Goal: Task Accomplishment & Management: Use online tool/utility

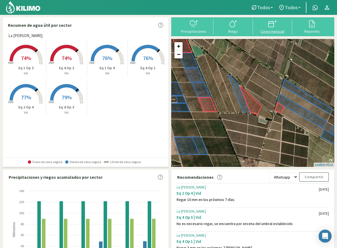
click at [266, 27] on div at bounding box center [272, 23] width 36 height 9
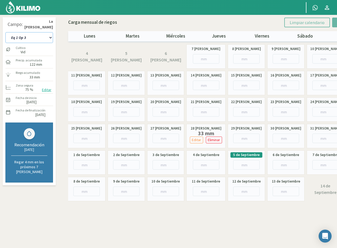
click at [35, 37] on select "Eq 1 Op 3 Eq 1 Op 4 Eq 2 Op 4 Eq 4 Op 1 Eq 4 Op 2 Eq 4 Op 3" at bounding box center [29, 37] width 48 height 11
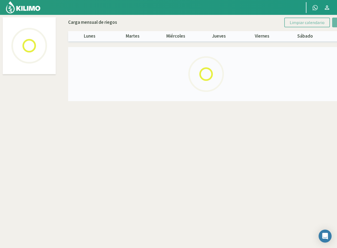
select select "3: Object"
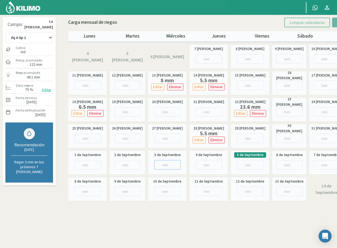
click at [162, 164] on input "number" at bounding box center [167, 164] width 26 height 9
type input "23"
type input "23.1"
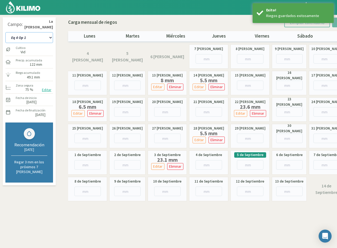
click at [52, 39] on select "Eq 1 Op 3 Eq 1 Op 4 Eq 2 Op 4 Eq 4 Op 1 Eq 4 Op 2 Eq 4 Op 3" at bounding box center [29, 37] width 48 height 11
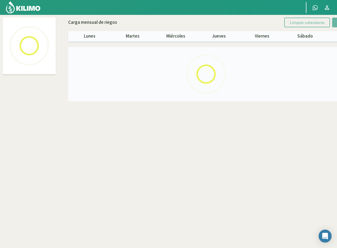
select select "4: Object"
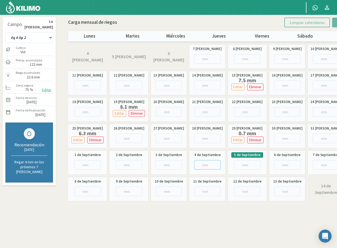
click at [203, 165] on input "number" at bounding box center [207, 164] width 26 height 9
type input "6"
type input "6.3"
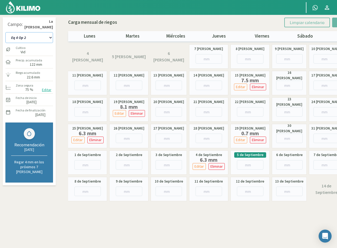
click at [41, 36] on select "Eq 1 Op 3 Eq 1 Op 4 Eq 2 Op 4 Eq 4 Op 1 Eq 4 Op 2 Eq 4 Op 3" at bounding box center [29, 37] width 48 height 11
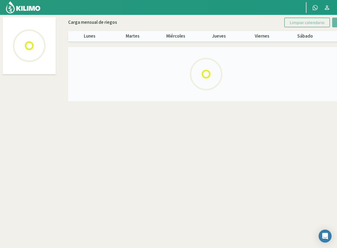
select select "5: Object"
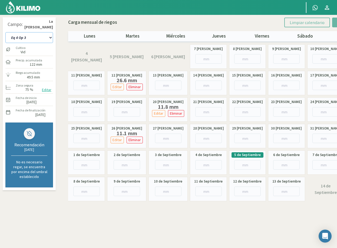
click at [47, 37] on select "Eq 1 Op 3 Eq 1 Op 4 Eq 2 Op 4 Eq 4 Op 1 Eq 4 Op 2 Eq 4 Op 3" at bounding box center [29, 37] width 48 height 11
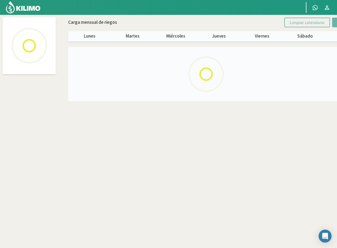
select select "2: Object"
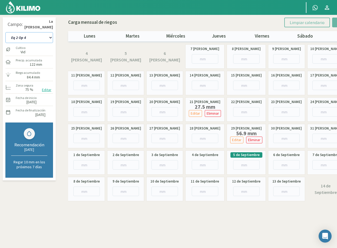
click at [42, 39] on select "Eq 1 Op 3 Eq 1 Op 4 Eq 2 Op 4 Eq 4 Op 1 Eq 4 Op 2 Eq 4 Op 3" at bounding box center [29, 37] width 48 height 11
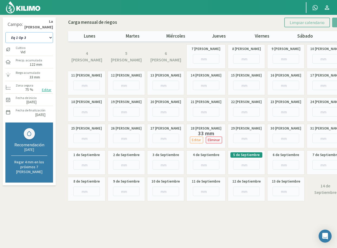
click at [48, 37] on select "Eq 1 Op 3 Eq 1 Op 4 Eq 2 Op 4 Eq 4 Op 1 Eq 4 Op 2 Eq 4 Op 3" at bounding box center [29, 37] width 48 height 11
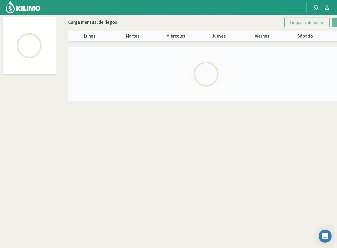
select select "1: Object"
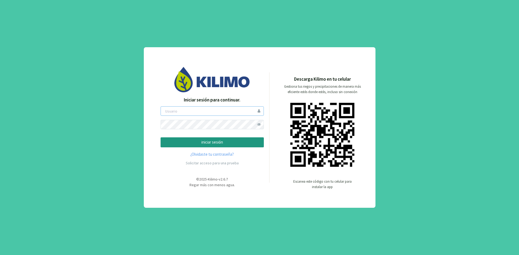
type input "ceferinom"
click at [227, 143] on p "iniciar sesión" at bounding box center [212, 142] width 94 height 6
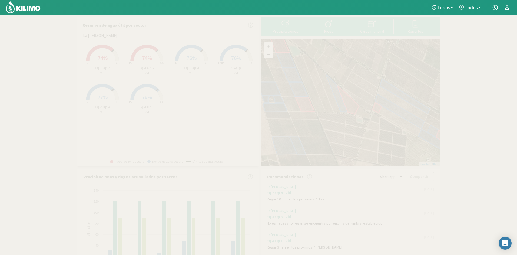
click at [146, 68] on p "Eq 4 Op 2" at bounding box center [147, 68] width 44 height 6
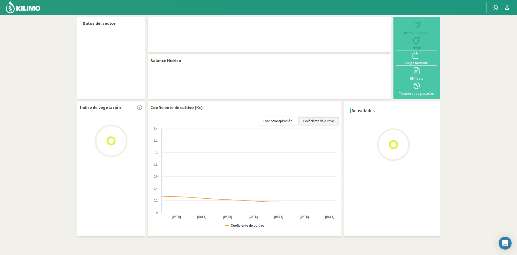
select select "4: Object"
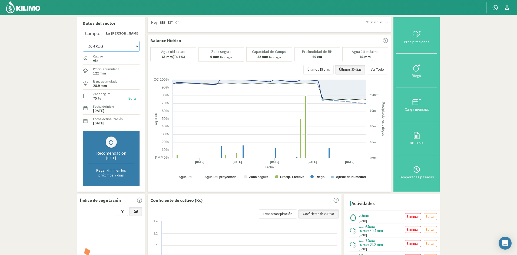
click at [131, 48] on select "Eq 1 Op 3 Eq 1 Op 4 Eq 2 Op 4 Eq 4 Op 1 Eq 4 Op 2 Eq 4 Op 3" at bounding box center [111, 46] width 57 height 11
click at [33, 130] on section "Datos del sector Campo: La Celia - Eugenio Bustos Eq 1 Op 3 Eq 1 Op 4 Eq 2 Op 4…" at bounding box center [258, 177] width 517 height 325
click at [461, 171] on section "Datos del sector Campo: La Celia - Eugenio Bustos Eq 1 Op 3 Eq 1 Op 4 Eq 2 Op 4…" at bounding box center [258, 177] width 517 height 325
